Goal: Use online tool/utility: Utilize a website feature to perform a specific function

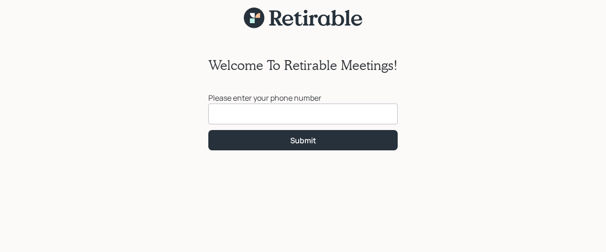
scroll to position [12, 0]
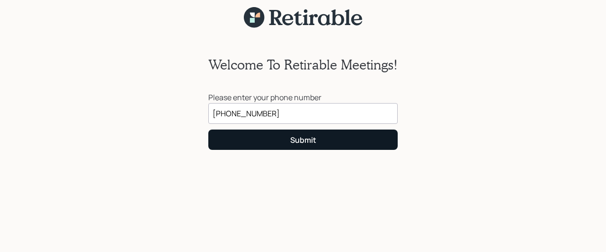
type input "[PHONE_NUMBER]"
click at [298, 139] on div "Submit" at bounding box center [303, 140] width 26 height 10
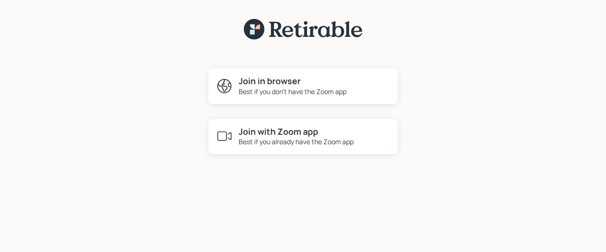
click at [279, 80] on h4 "Join in browser" at bounding box center [293, 81] width 108 height 10
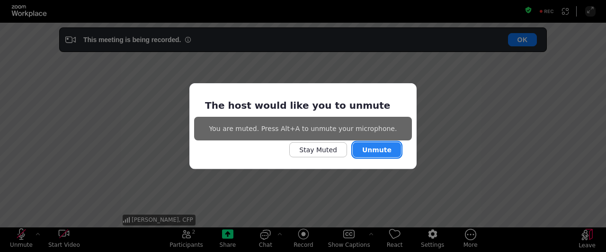
click at [379, 149] on button "Unmute" at bounding box center [377, 150] width 48 height 15
